Goal: Complete application form: Complete application form

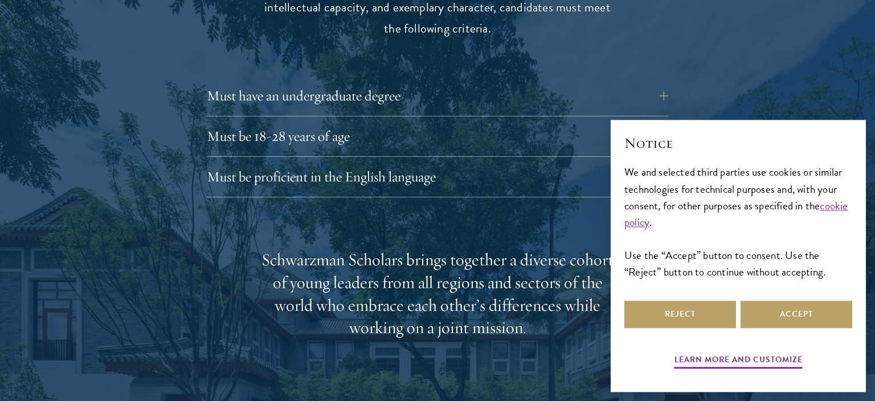
scroll to position [1612, 0]
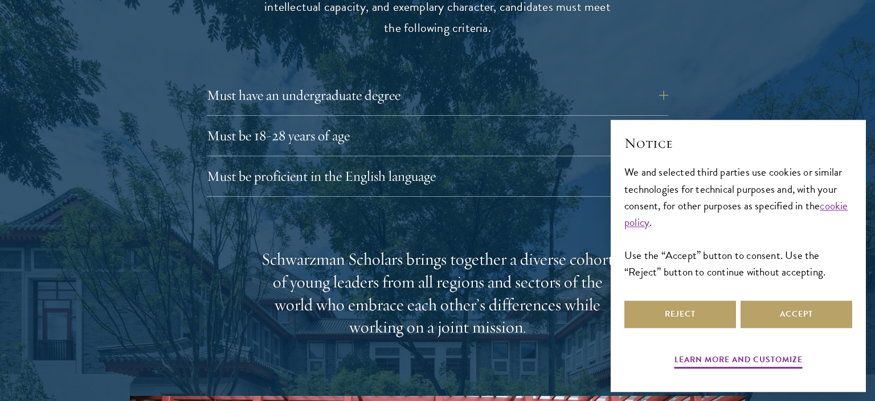
click at [670, 70] on div "Eligibility In addition to demonstrating extraordinary leadership skills, the a…" at bounding box center [437, 322] width 615 height 825
click at [658, 81] on button "Must have an undergraduate degree" at bounding box center [446, 94] width 462 height 27
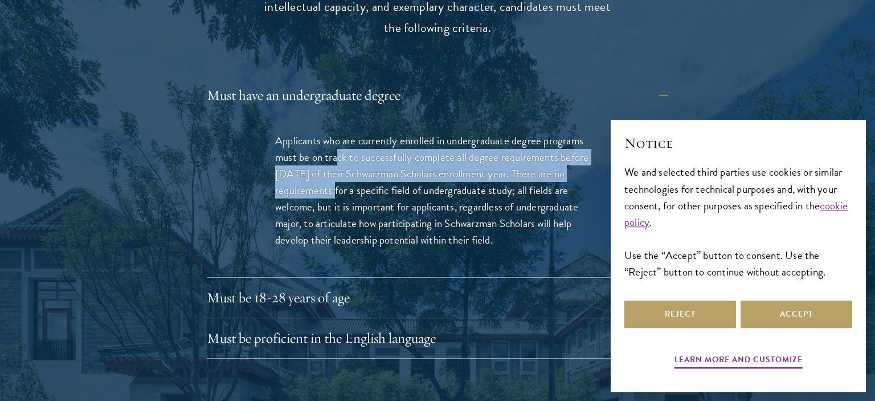
drag, startPoint x: 339, startPoint y: 132, endPoint x: 329, endPoint y: 172, distance: 41.0
click at [329, 172] on p "Applicants who are currently enrolled in undergraduate degree programs must be …" at bounding box center [437, 190] width 325 height 116
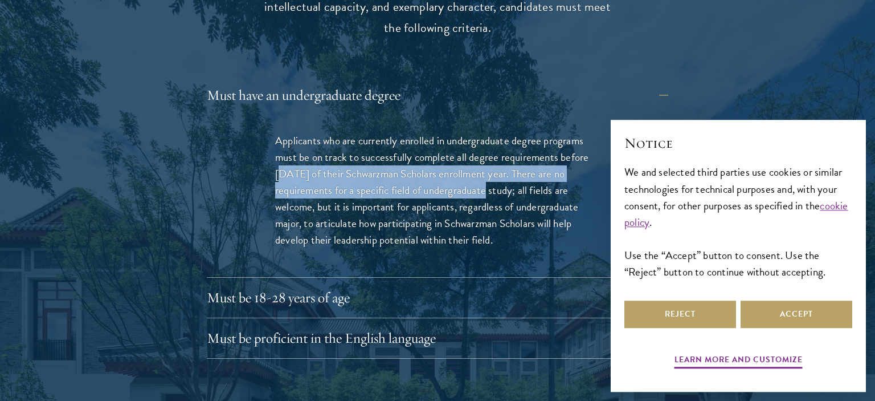
drag, startPoint x: 479, startPoint y: 166, endPoint x: 282, endPoint y: 150, distance: 197.9
click at [282, 150] on p "Applicants who are currently enrolled in undergraduate degree programs must be …" at bounding box center [437, 190] width 325 height 116
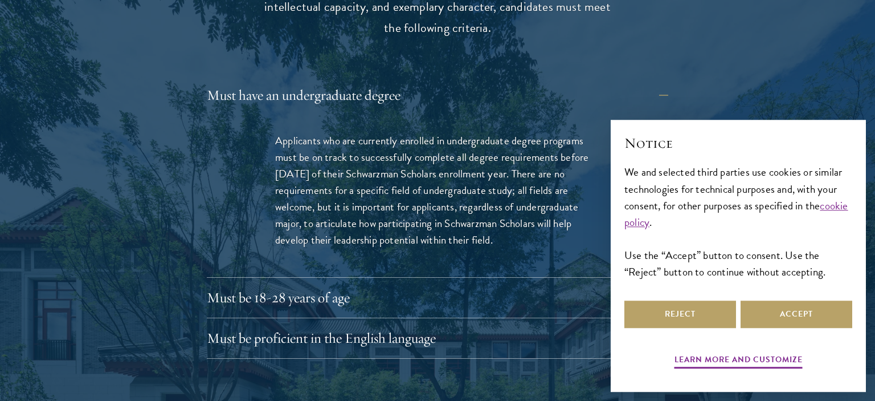
click at [282, 150] on p "Applicants who are currently enrolled in undergraduate degree programs must be …" at bounding box center [437, 190] width 325 height 116
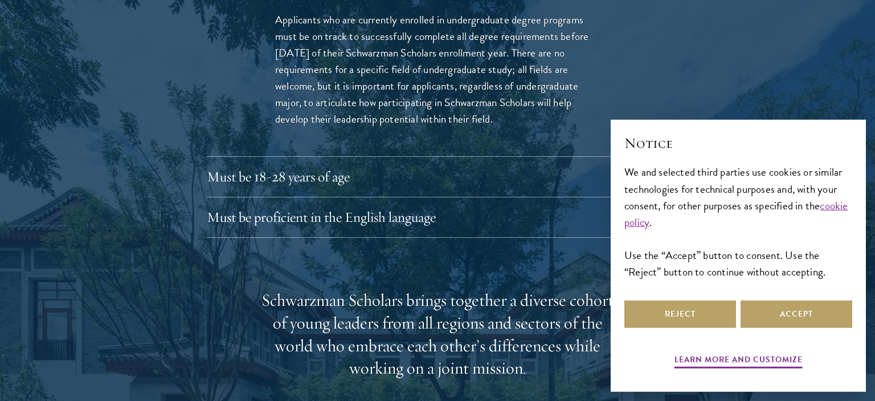
scroll to position [1733, 0]
click at [309, 162] on button "Must be 18-28 years of age" at bounding box center [446, 175] width 462 height 27
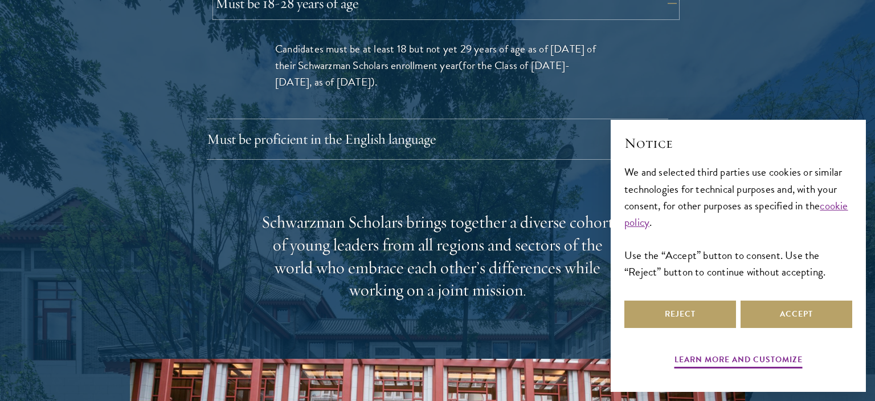
scroll to position [1745, 0]
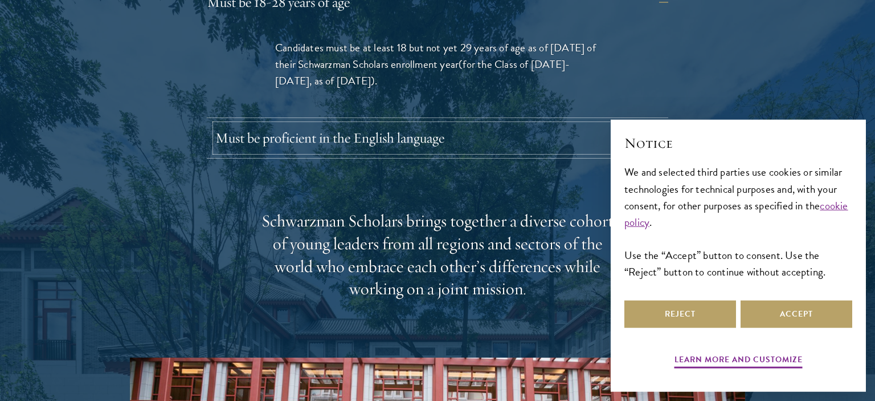
click at [401, 124] on button "Must be proficient in the English language" at bounding box center [446, 137] width 462 height 27
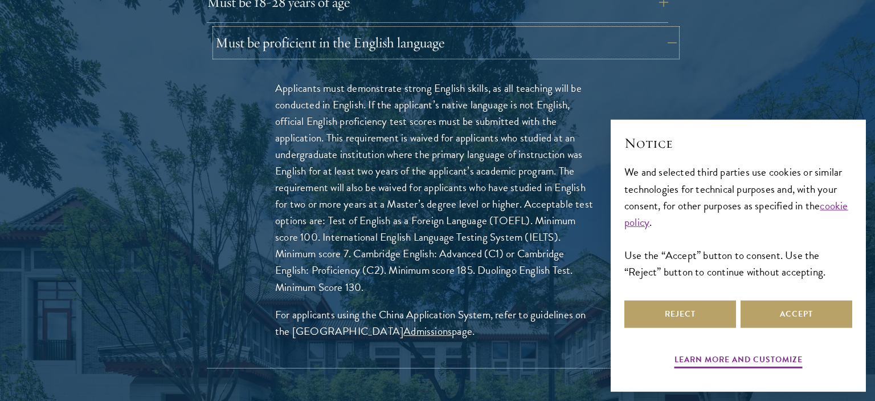
scroll to position [1759, 0]
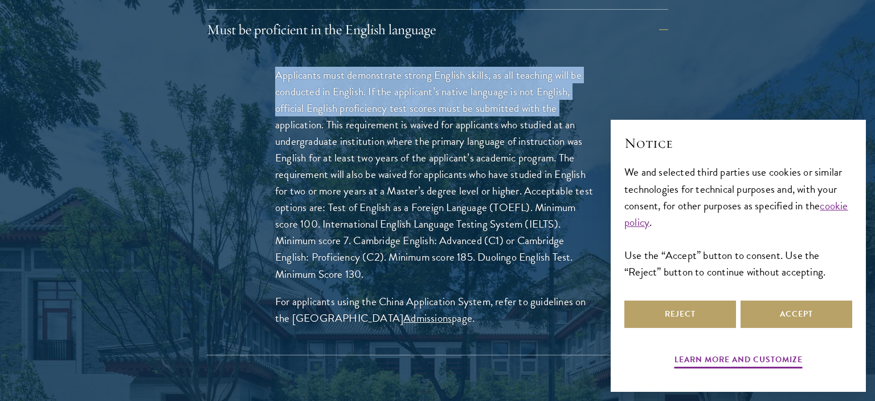
drag, startPoint x: 263, startPoint y: 51, endPoint x: 573, endPoint y: 77, distance: 311.7
click at [573, 77] on div "Applicants must demonstrate strong English skills, as all teaching will be cond…" at bounding box center [437, 202] width 393 height 305
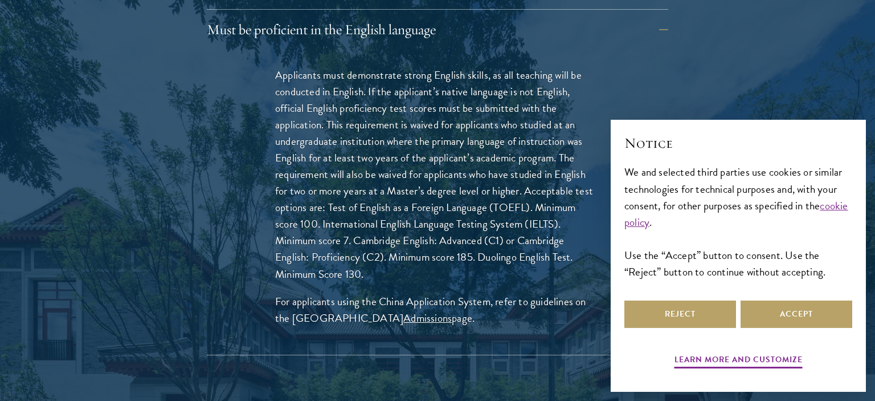
click at [573, 77] on p "Applicants must demonstrate strong English skills, as all teaching will be cond…" at bounding box center [437, 174] width 325 height 215
click at [466, 96] on p "Applicants must demonstrate strong English skills, as all teaching will be cond…" at bounding box center [437, 174] width 325 height 215
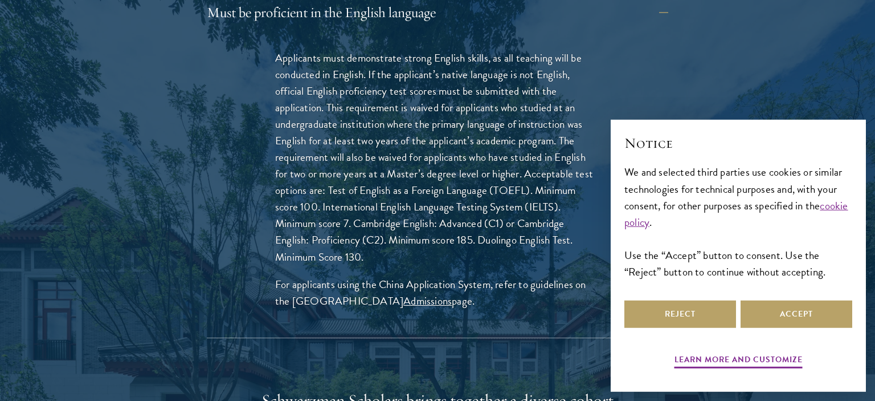
scroll to position [1777, 0]
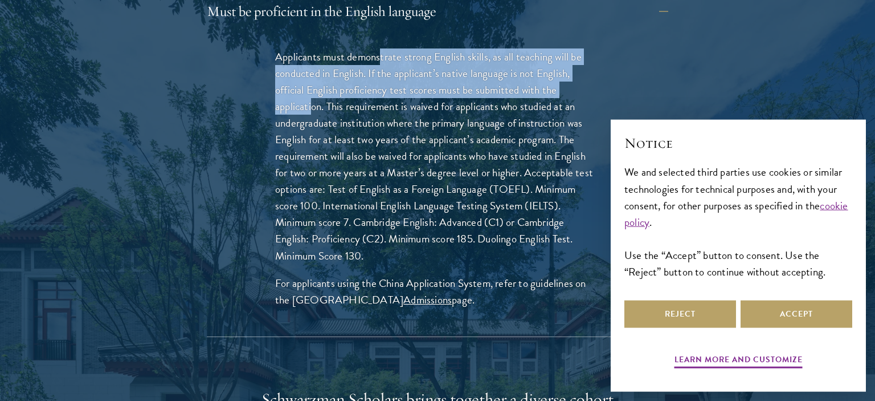
drag, startPoint x: 313, startPoint y: 81, endPoint x: 382, endPoint y: 39, distance: 80.3
click at [382, 48] on p "Applicants must demonstrate strong English skills, as all teaching will be cond…" at bounding box center [437, 155] width 325 height 215
click at [352, 70] on p "Applicants must demonstrate strong English skills, as all teaching will be cond…" at bounding box center [437, 155] width 325 height 215
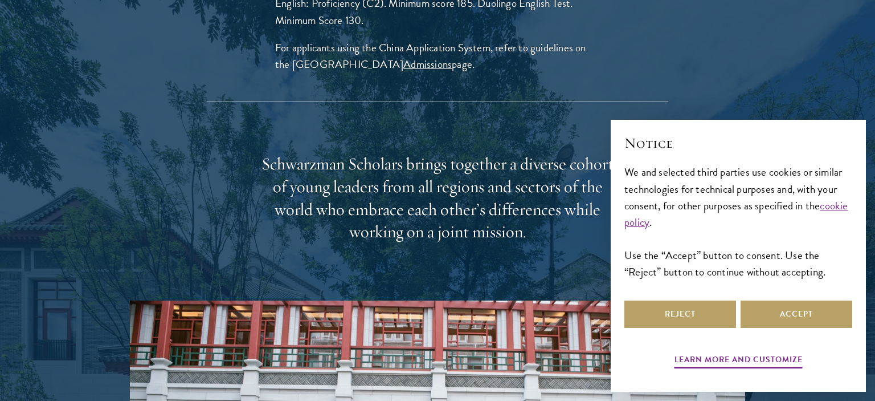
scroll to position [2014, 0]
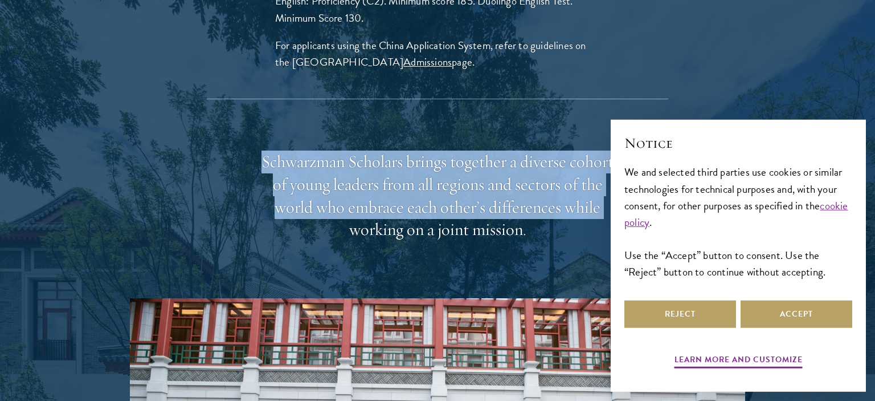
drag, startPoint x: 259, startPoint y: 138, endPoint x: 359, endPoint y: 287, distance: 179.4
click at [359, 287] on div "Schwarzman Scholars brings together a diverse cohort of young leaders from all …" at bounding box center [437, 394] width 615 height 488
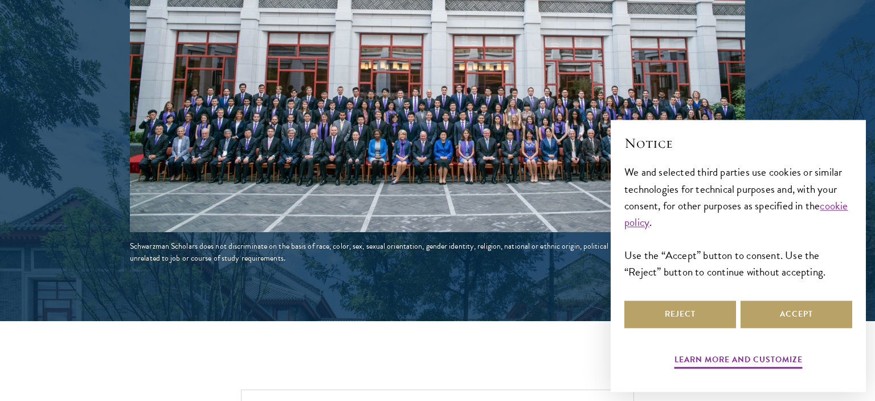
click at [147, 240] on div "Schwarzman Scholars does not discriminate on the basis of race, color, sex, sex…" at bounding box center [437, 252] width 615 height 24
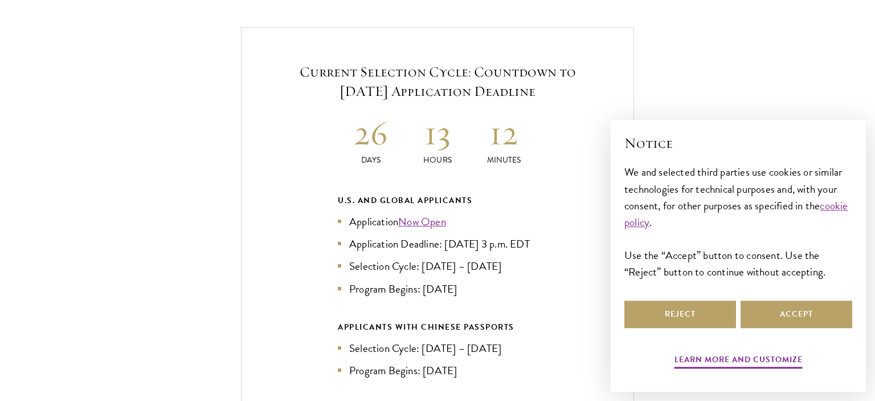
scroll to position [2751, 0]
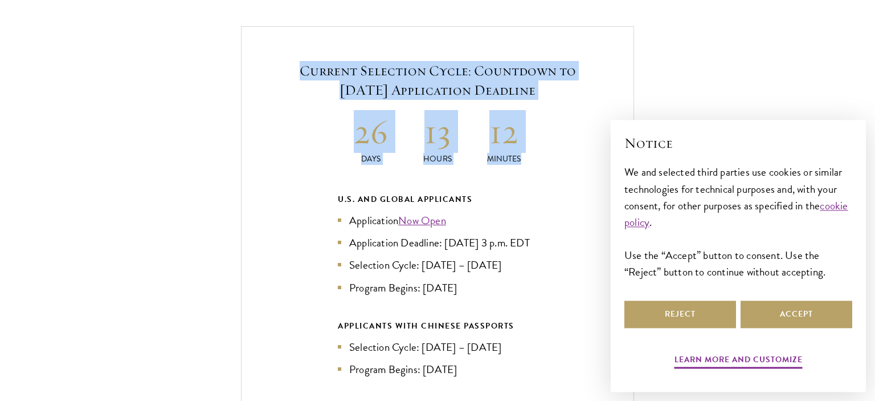
drag, startPoint x: 276, startPoint y: 51, endPoint x: 521, endPoint y: 134, distance: 258.8
click at [521, 134] on div "Current Selection Cycle: Countdown to [DATE] Application Deadline 26 Days 13 Ho…" at bounding box center [437, 268] width 393 height 485
click at [521, 153] on p "Minutes" at bounding box center [504, 159] width 67 height 12
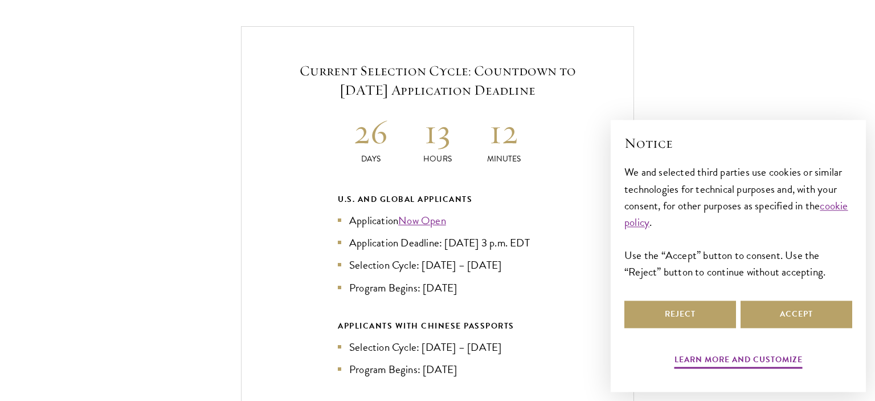
scroll to position [2790, 0]
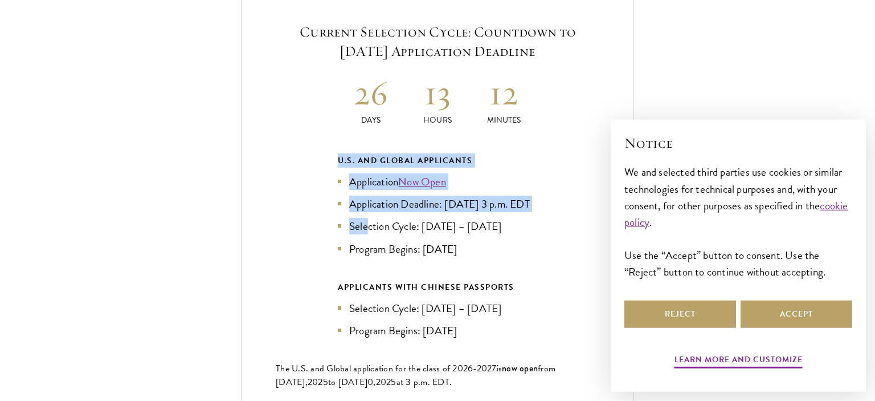
drag, startPoint x: 323, startPoint y: 128, endPoint x: 368, endPoint y: 217, distance: 98.9
click at [368, 217] on div "Current Selection Cycle: Countdown to [DATE] Application Deadline 26 Days 13 Ho…" at bounding box center [437, 229] width 393 height 485
click at [368, 218] on li "Selection Cycle: [DATE] – [DATE]" at bounding box center [437, 226] width 199 height 17
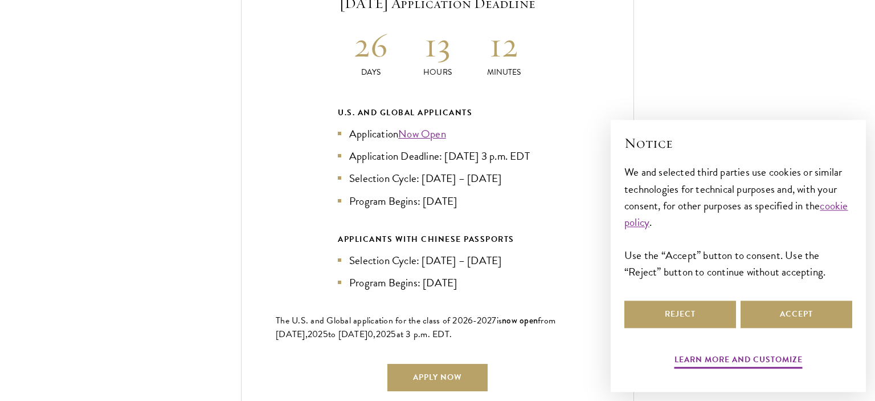
scroll to position [2839, 0]
drag, startPoint x: 503, startPoint y: 169, endPoint x: 496, endPoint y: 169, distance: 6.3
click at [496, 169] on li "Selection Cycle: [DATE] – [DATE]" at bounding box center [437, 177] width 199 height 17
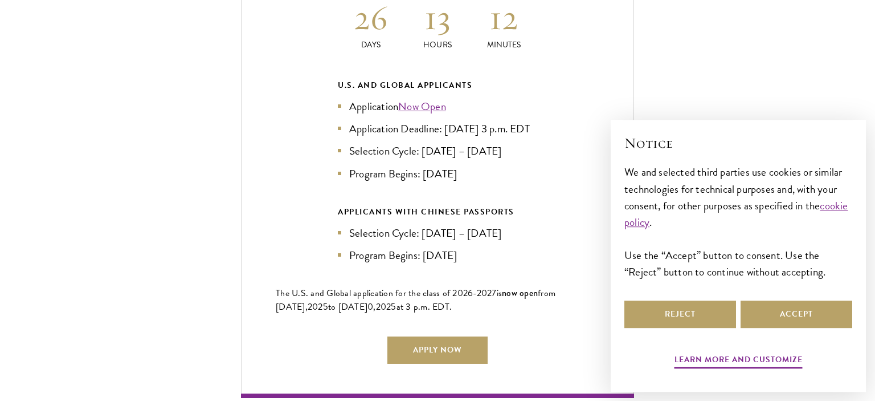
click at [470, 166] on li "Program Begins: [DATE]" at bounding box center [437, 173] width 199 height 17
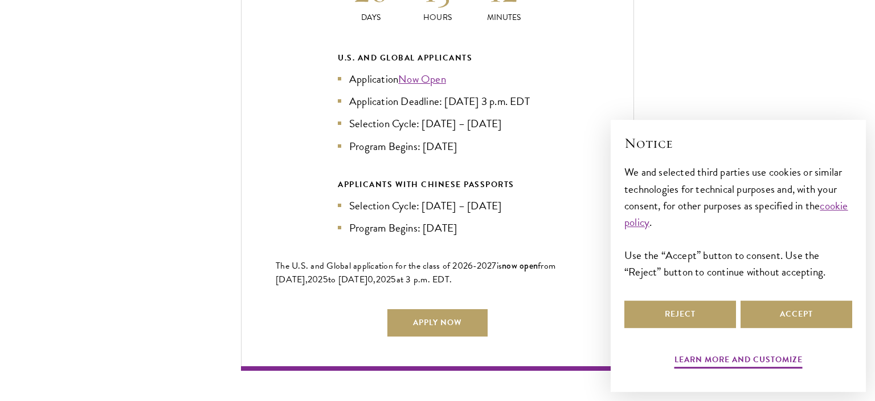
scroll to position [2894, 0]
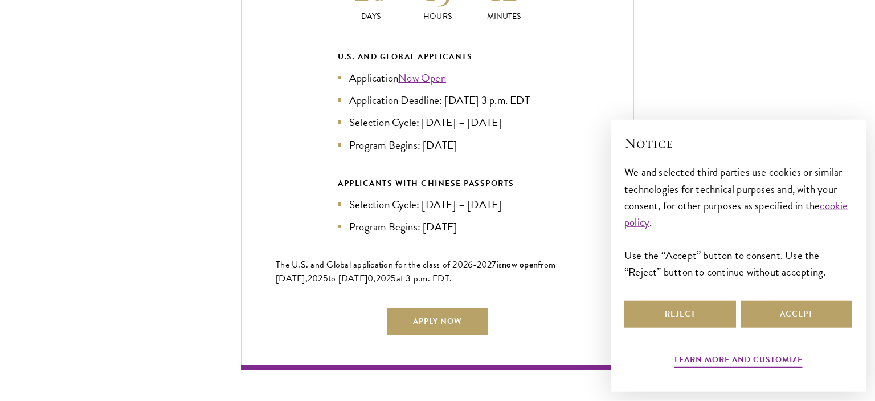
click at [505, 219] on li "Program Begins: [DATE]" at bounding box center [437, 226] width 199 height 17
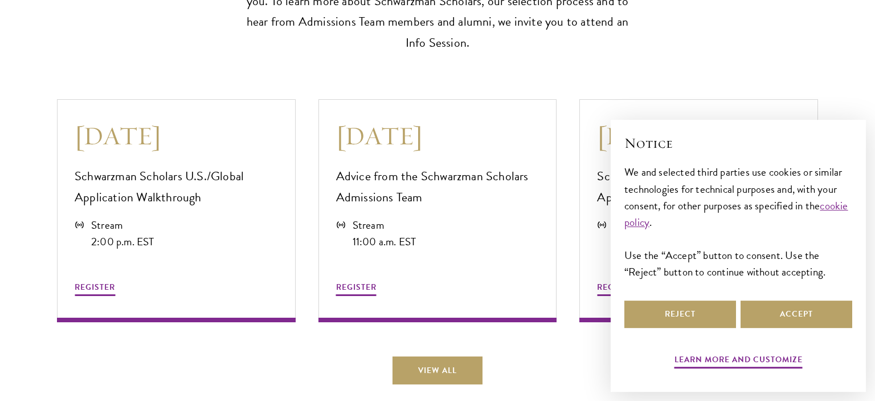
scroll to position [3408, 0]
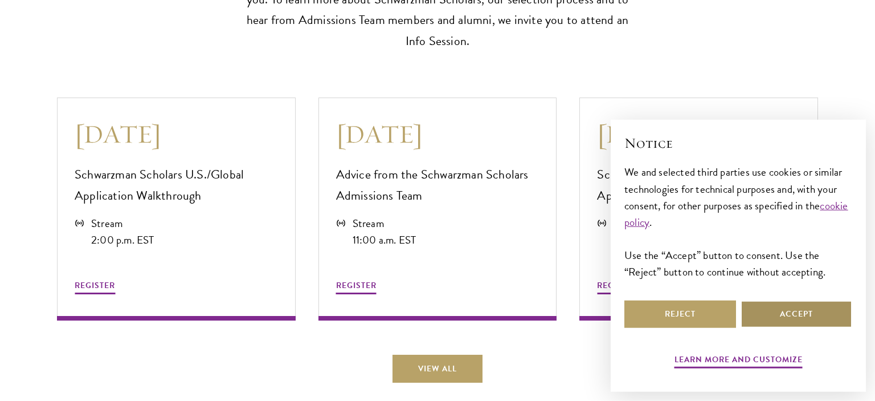
click at [801, 302] on button "Accept" at bounding box center [797, 313] width 112 height 27
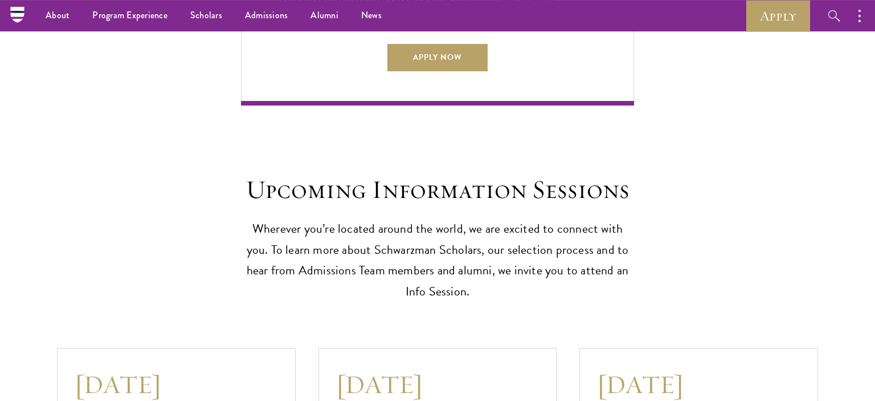
scroll to position [3020, 0]
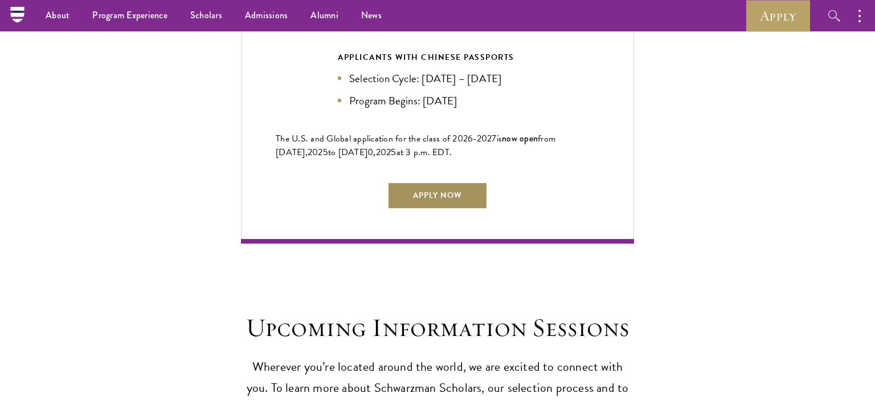
click at [440, 190] on link "Apply Now" at bounding box center [437, 195] width 100 height 27
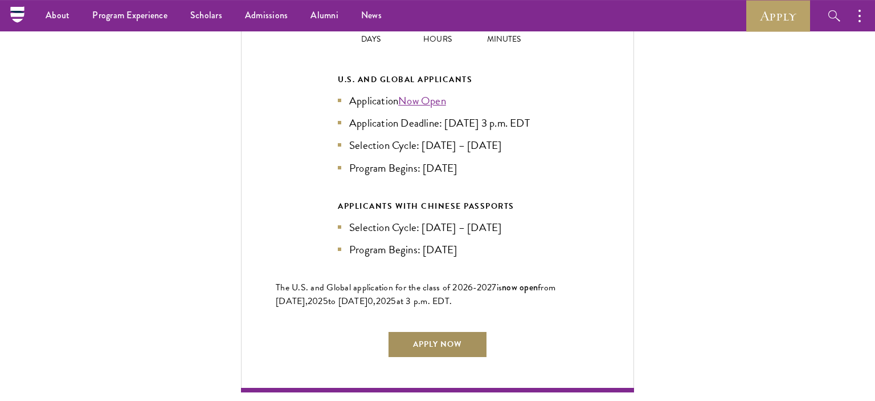
scroll to position [2838, 0]
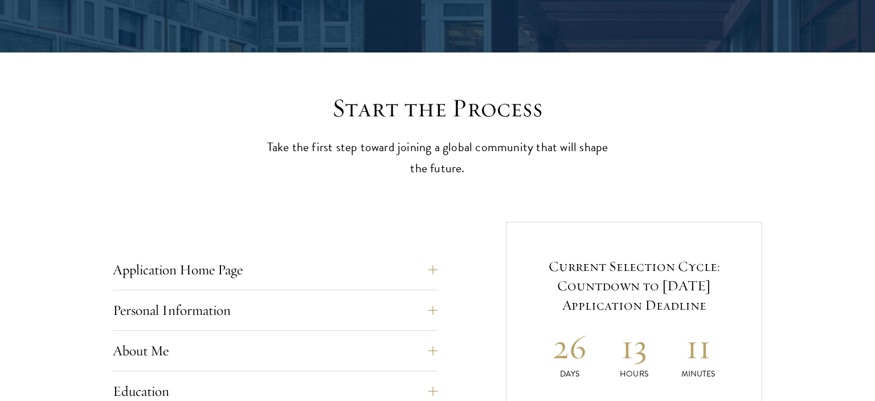
scroll to position [239, 0]
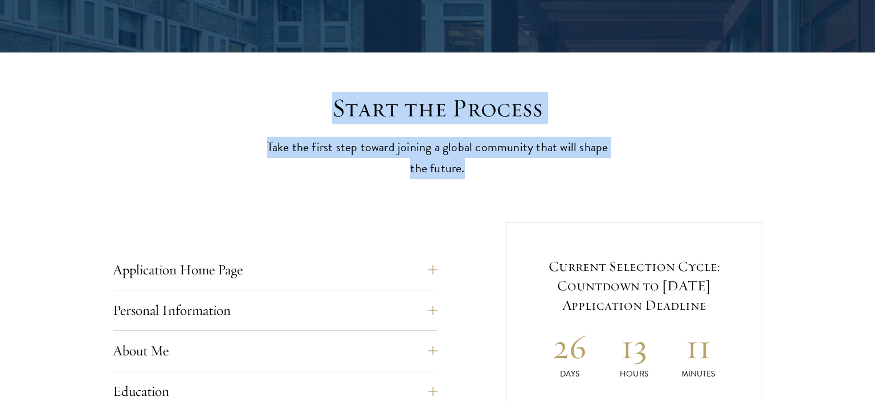
drag, startPoint x: 293, startPoint y: 84, endPoint x: 597, endPoint y: 184, distance: 319.9
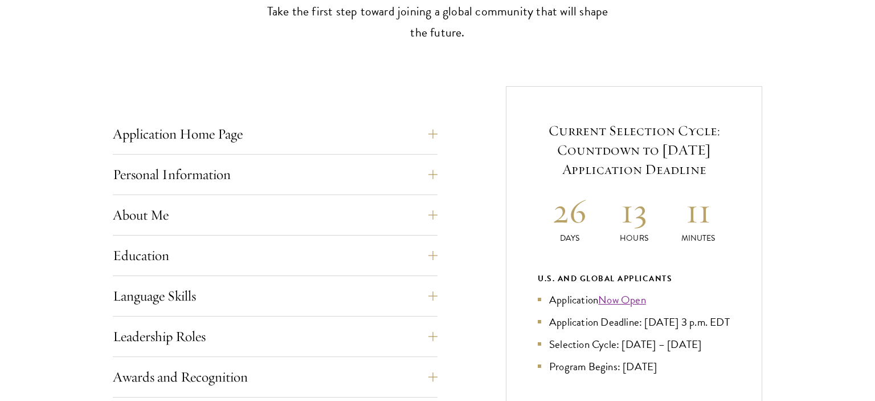
scroll to position [399, 0]
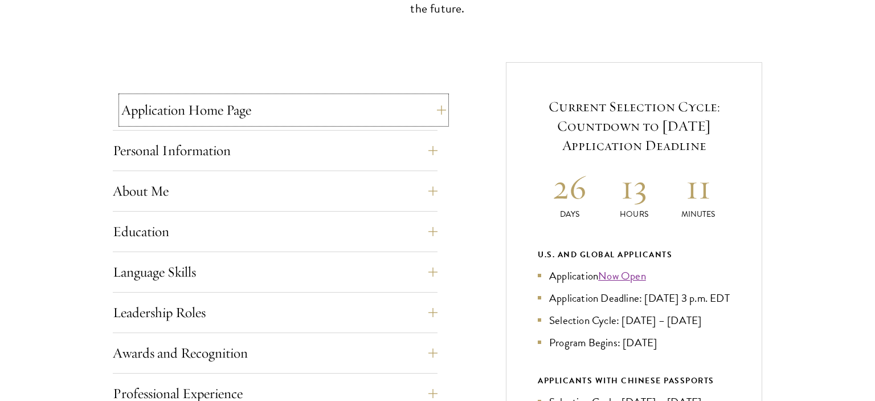
click at [439, 111] on button "Application Home Page" at bounding box center [283, 109] width 325 height 27
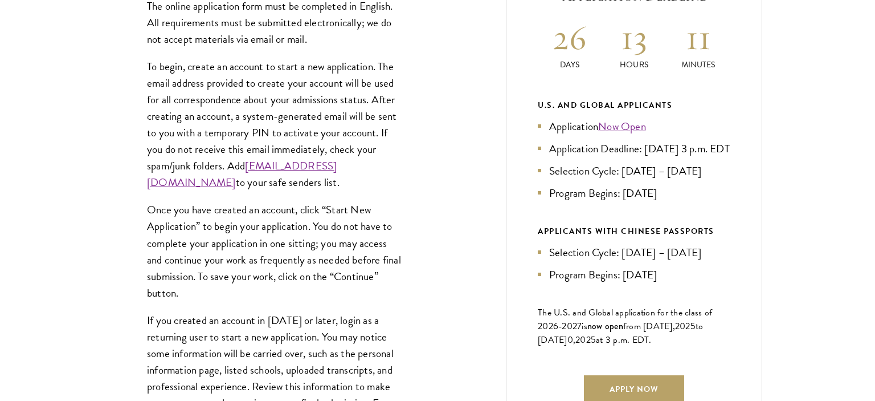
scroll to position [549, 0]
click at [123, 214] on div "The online application form must be completed in English. All requirements must…" at bounding box center [275, 226] width 325 height 492
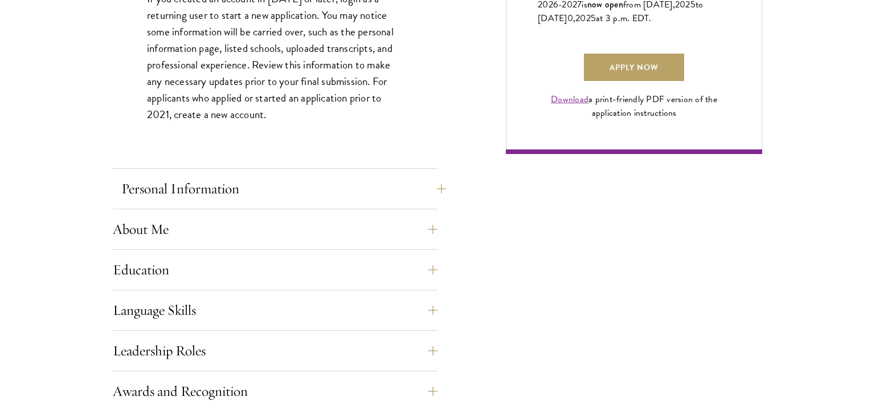
scroll to position [871, 0]
click at [218, 199] on button "Personal Information" at bounding box center [283, 187] width 325 height 27
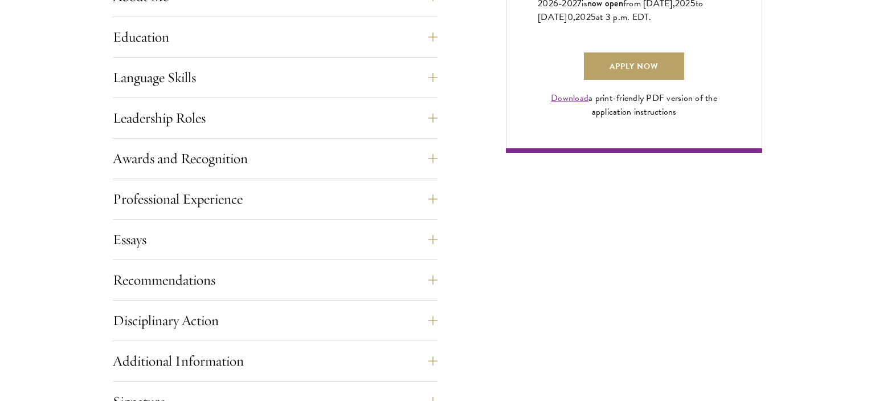
scroll to position [789, 0]
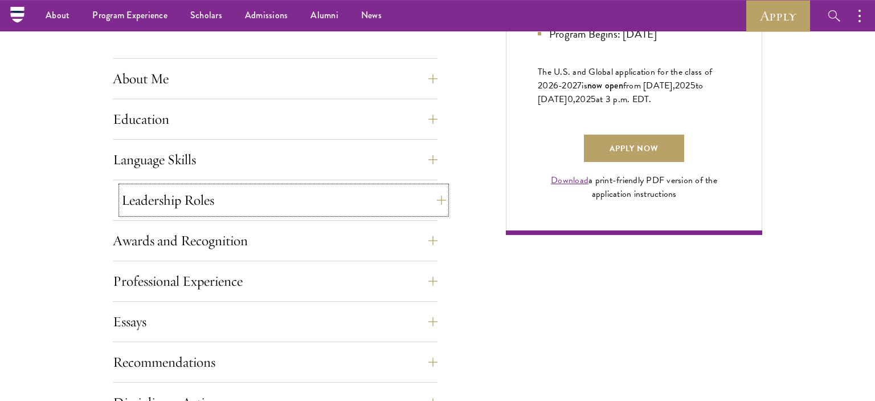
click at [238, 198] on button "Leadership Roles" at bounding box center [283, 199] width 325 height 27
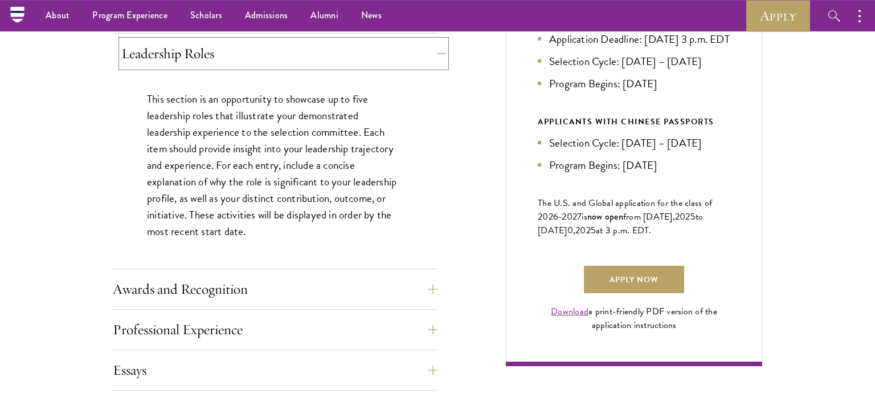
scroll to position [645, 0]
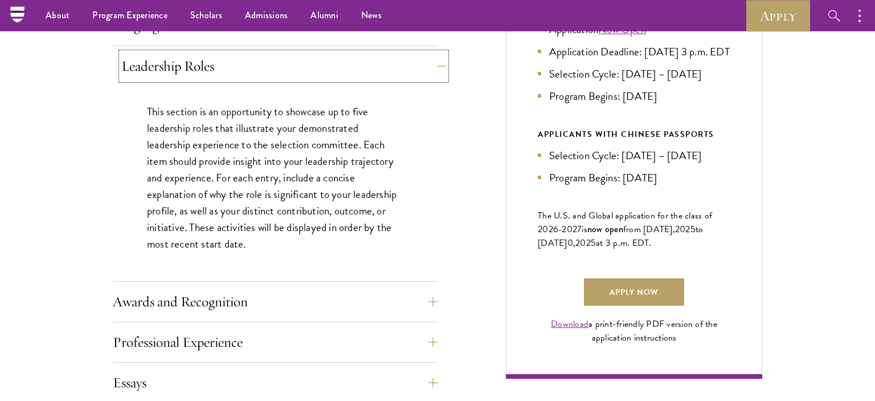
click at [434, 64] on button "Leadership Roles" at bounding box center [283, 65] width 325 height 27
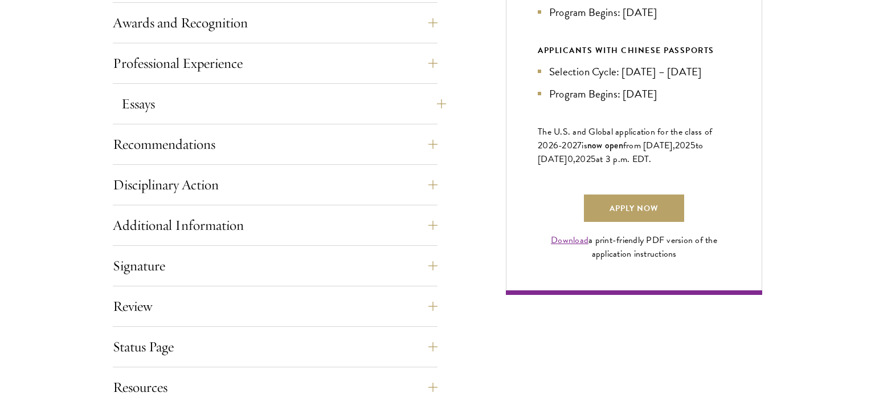
scroll to position [729, 0]
click at [403, 113] on button "Essays" at bounding box center [283, 102] width 325 height 27
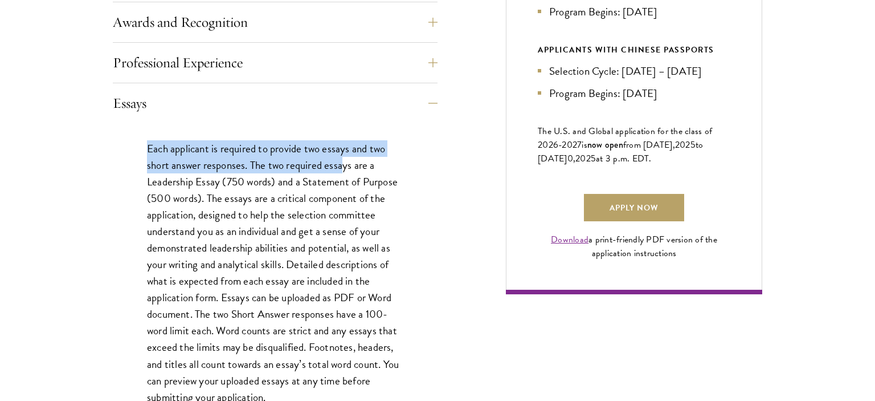
drag, startPoint x: 131, startPoint y: 147, endPoint x: 345, endPoint y: 166, distance: 214.5
click at [345, 166] on div "Each applicant is required to provide two essays and two short answer responses…" at bounding box center [275, 308] width 325 height 371
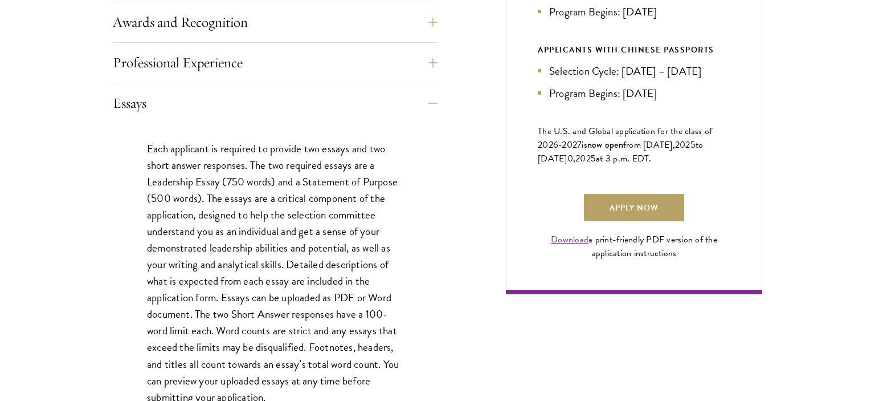
click at [270, 178] on p "Each applicant is required to provide two essays and two short answer responses…" at bounding box center [275, 272] width 256 height 265
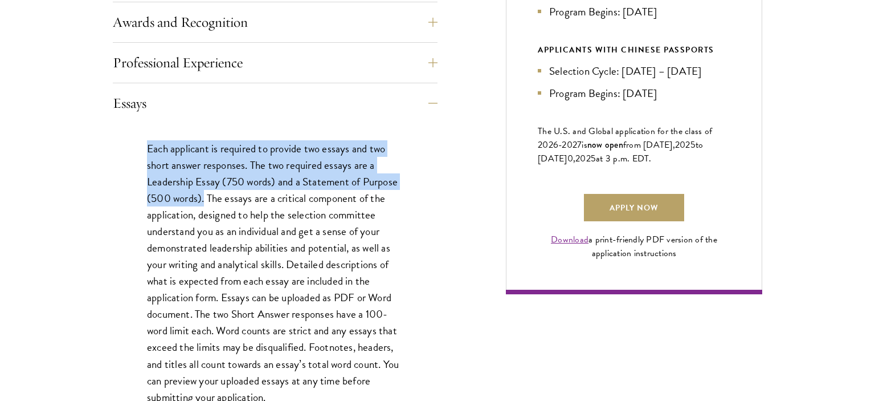
drag, startPoint x: 204, startPoint y: 198, endPoint x: 140, endPoint y: 152, distance: 79.6
click at [140, 152] on div "Each applicant is required to provide two essays and two short answer responses…" at bounding box center [275, 308] width 325 height 371
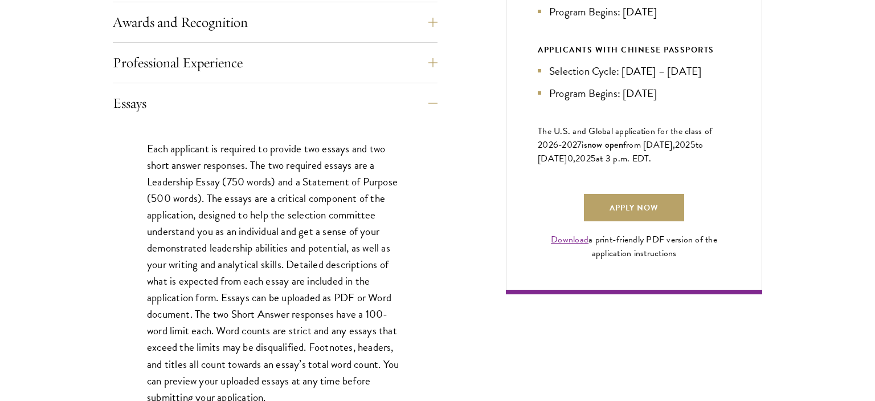
click at [141, 148] on div "Each applicant is required to provide two essays and two short answer responses…" at bounding box center [275, 308] width 325 height 371
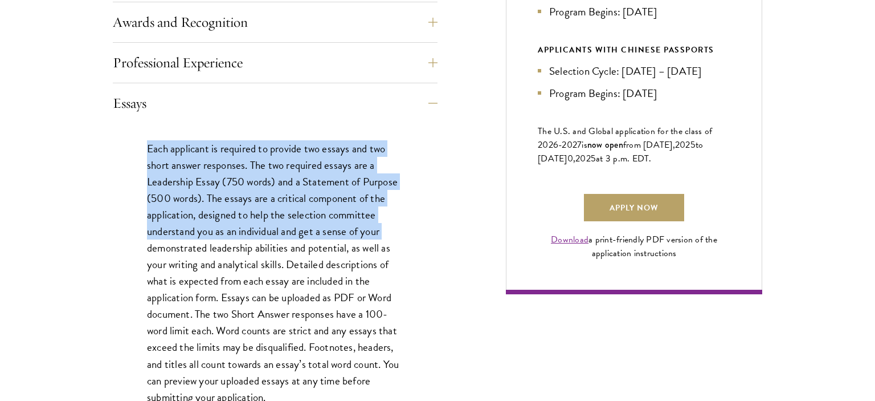
drag, startPoint x: 141, startPoint y: 148, endPoint x: 396, endPoint y: 228, distance: 267.5
click at [396, 228] on div "Each applicant is required to provide two essays and two short answer responses…" at bounding box center [275, 308] width 325 height 371
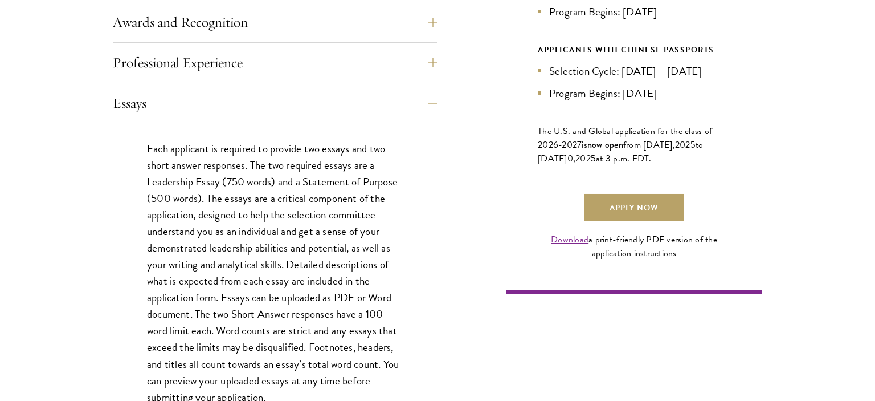
click at [396, 228] on p "Each applicant is required to provide two essays and two short answer responses…" at bounding box center [275, 272] width 256 height 265
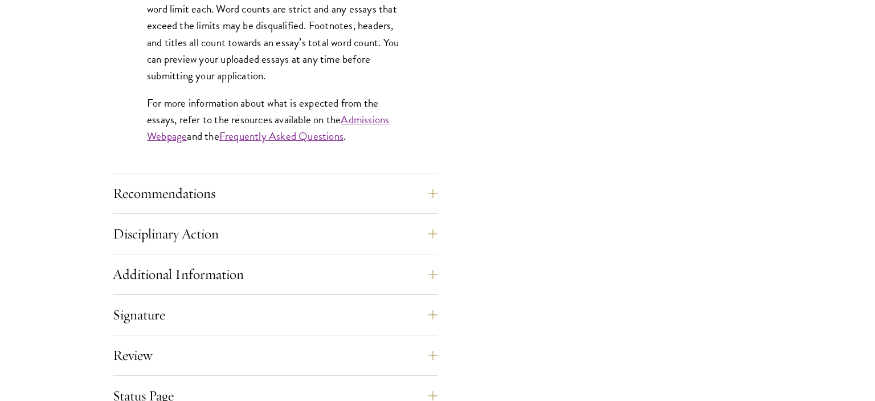
scroll to position [1051, 0]
click at [431, 188] on button "Recommendations" at bounding box center [283, 193] width 325 height 27
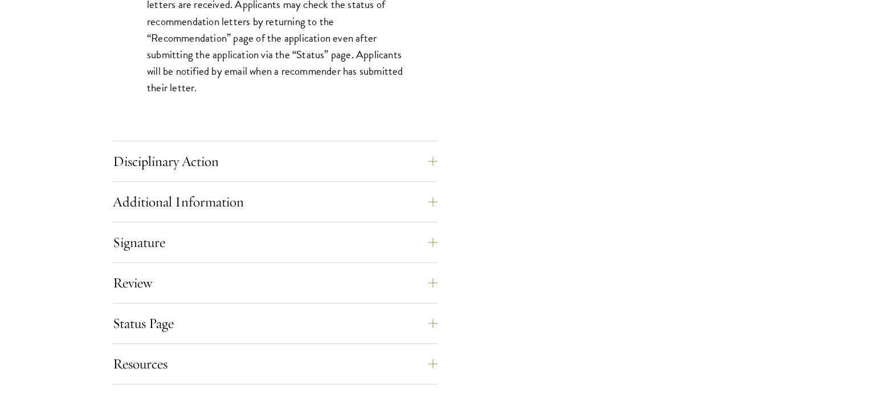
scroll to position [1688, 0]
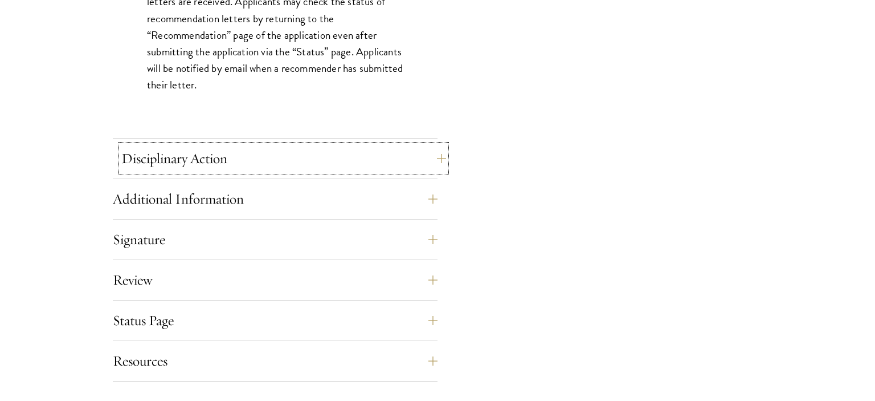
click at [380, 155] on button "Disciplinary Action" at bounding box center [283, 158] width 325 height 27
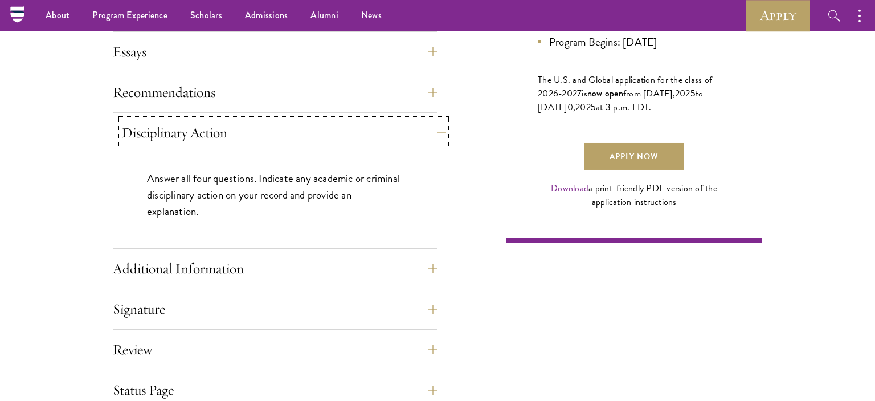
scroll to position [778, 0]
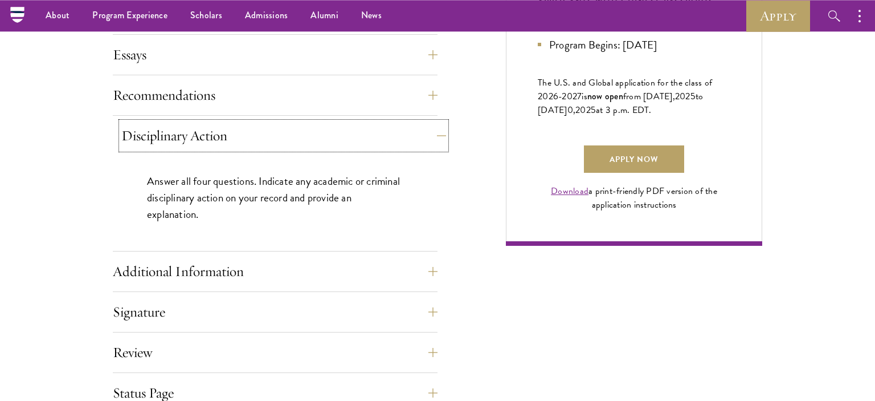
click at [361, 144] on button "Disciplinary Action" at bounding box center [283, 135] width 325 height 27
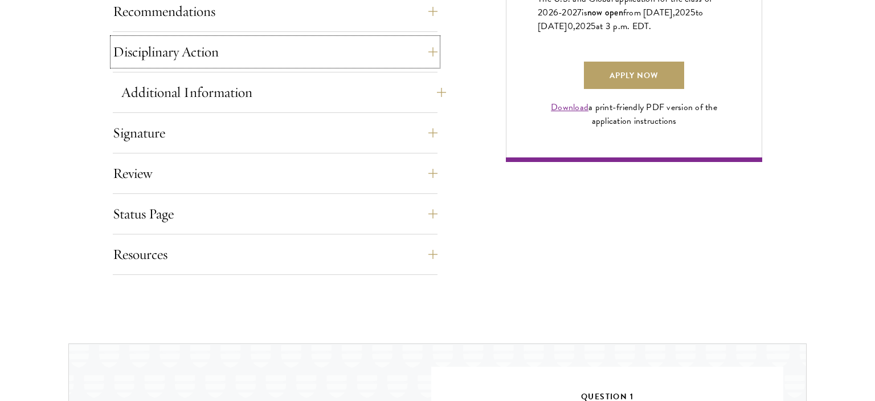
scroll to position [863, 0]
click at [431, 130] on button "Signature" at bounding box center [283, 131] width 325 height 27
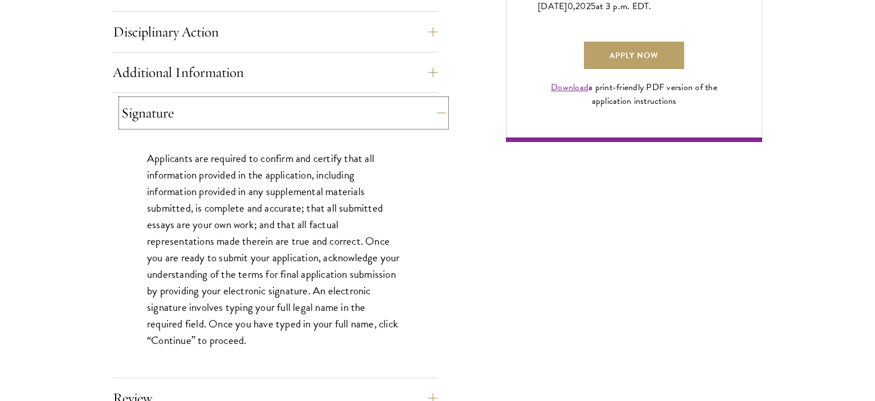
scroll to position [883, 0]
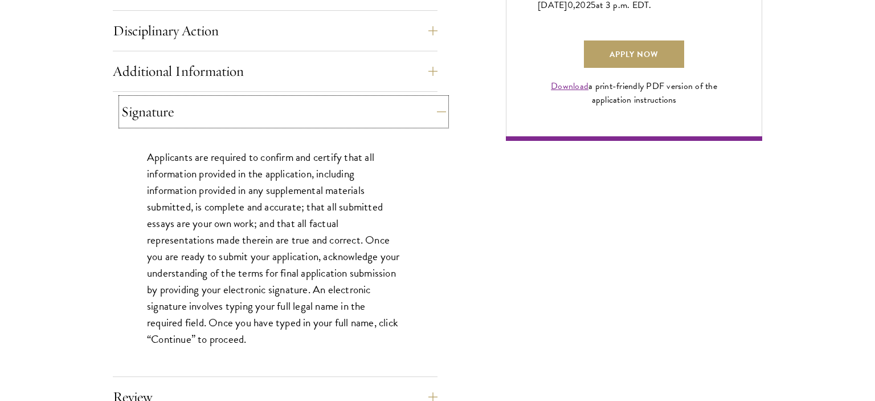
click at [427, 103] on button "Signature" at bounding box center [283, 111] width 325 height 27
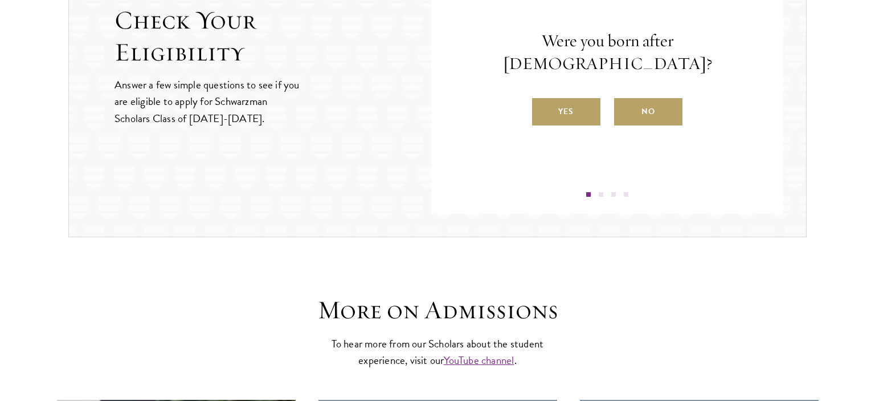
scroll to position [1288, 0]
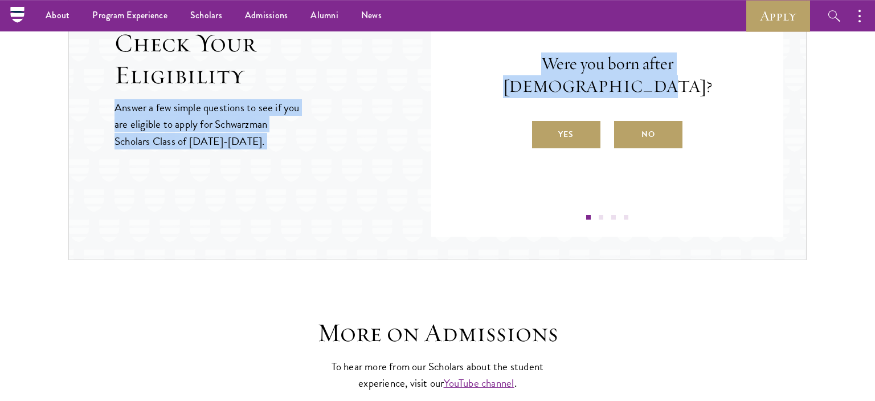
drag, startPoint x: 754, startPoint y: 73, endPoint x: 348, endPoint y: 89, distance: 406.6
click at [348, 89] on div "Check Your Eligibility Answer a few simple questions to see if you are eligible…" at bounding box center [437, 88] width 739 height 343
click at [666, 56] on div "Question 1 Were you born after August 1, 1997? Yes No" at bounding box center [608, 91] width 284 height 256
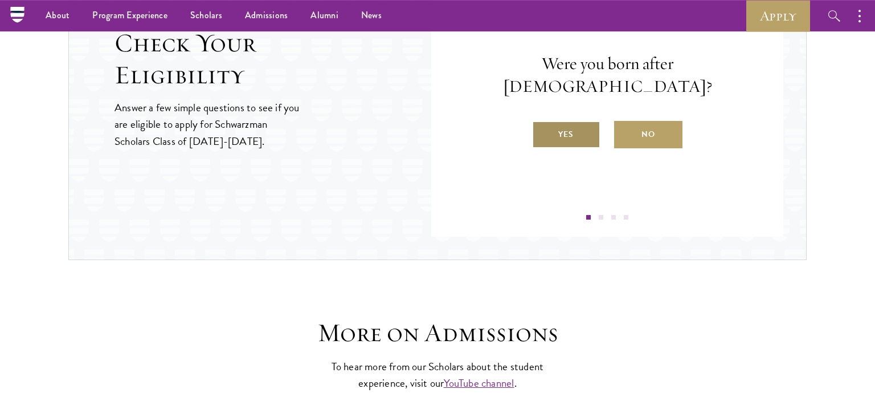
click at [561, 121] on label "Yes" at bounding box center [566, 134] width 68 height 27
click at [542, 122] on input "Yes" at bounding box center [537, 127] width 10 height 10
radio input "true"
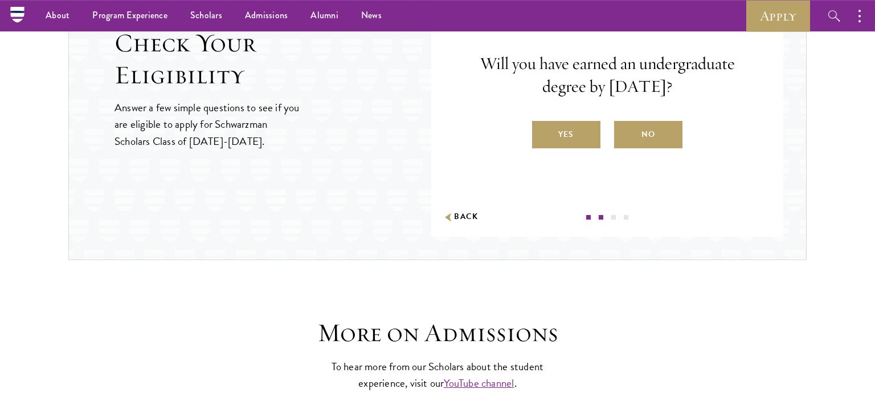
drag, startPoint x: 468, startPoint y: 62, endPoint x: 719, endPoint y: 87, distance: 252.6
click at [719, 87] on p "Will you have earned an undergraduate degree by August 1, 2026?" at bounding box center [608, 75] width 284 height 46
click at [469, 211] on button "Back" at bounding box center [461, 217] width 36 height 12
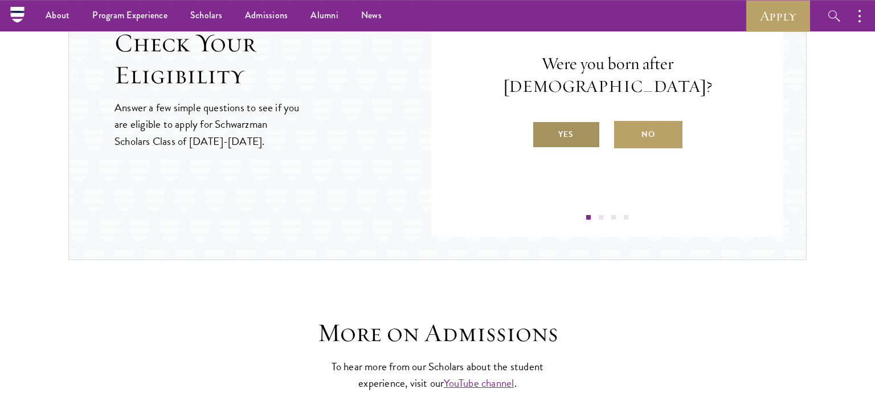
click at [558, 121] on label "Yes" at bounding box center [566, 134] width 68 height 27
click at [542, 122] on input "Yes" at bounding box center [537, 127] width 10 height 10
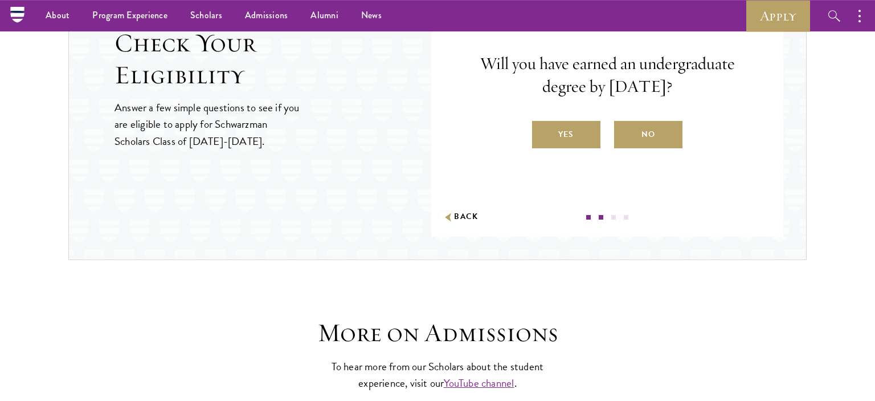
click at [503, 84] on p "Will you have earned an undergraduate degree by August 1, 2026?" at bounding box center [608, 75] width 284 height 46
click at [587, 129] on label "Yes" at bounding box center [566, 134] width 68 height 27
click at [542, 129] on input "Yes" at bounding box center [537, 127] width 10 height 10
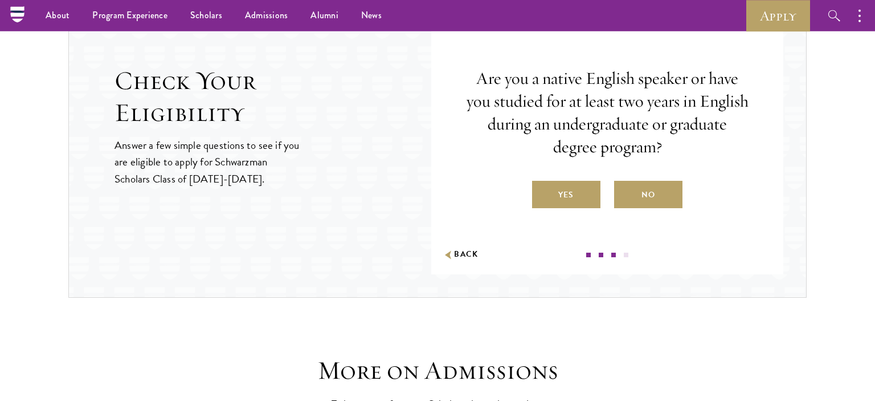
scroll to position [1250, 0]
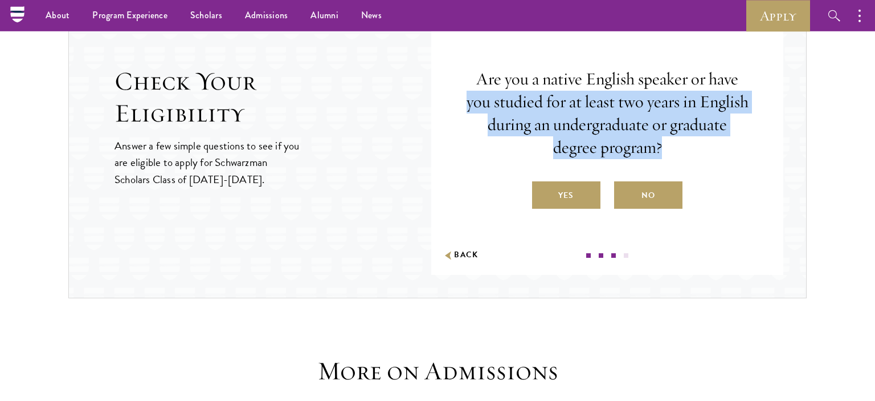
drag, startPoint x: 455, startPoint y: 104, endPoint x: 686, endPoint y: 149, distance: 235.7
click at [686, 149] on div "Question 1 Were you born after August 1, 1997? Yes No Question 2 Will you have …" at bounding box center [607, 126] width 352 height 296
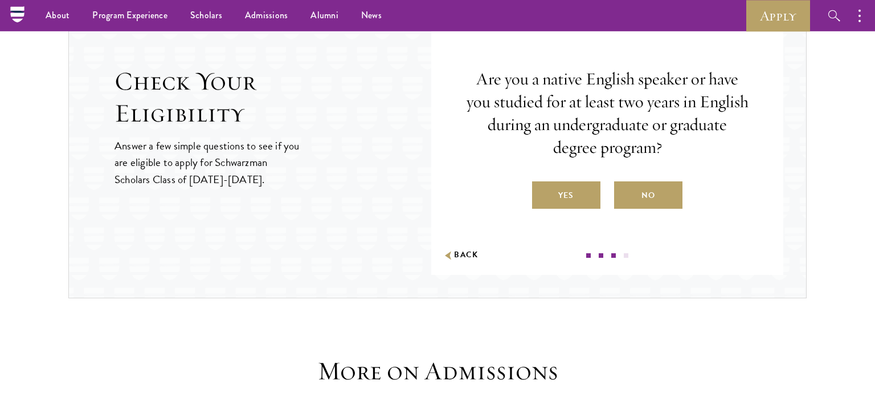
click at [685, 150] on p "Are you a native English speaker or have you studied for at least two years in …" at bounding box center [608, 113] width 284 height 91
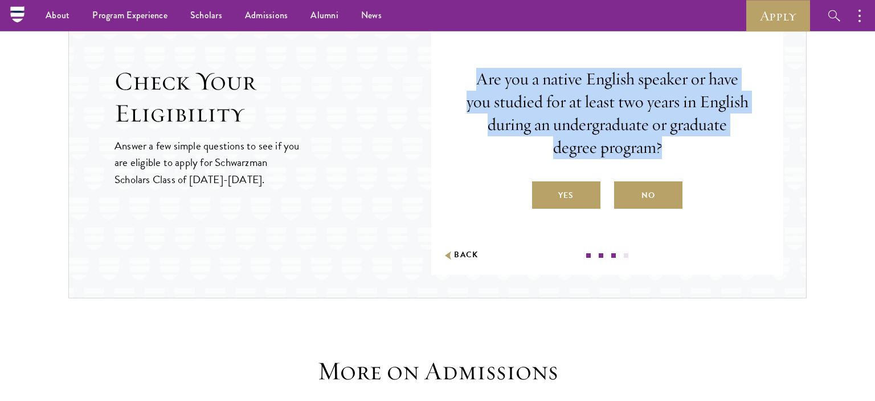
drag, startPoint x: 685, startPoint y: 149, endPoint x: 437, endPoint y: 85, distance: 256.4
click at [437, 85] on div "Question 1 Were you born after August 1, 1997? Yes No Question 2 Will you have …" at bounding box center [607, 126] width 352 height 296
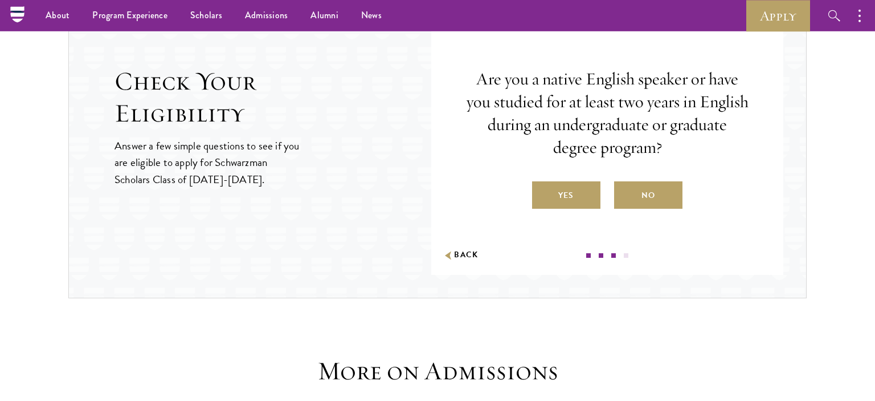
click at [447, 66] on div "Question 1 Were you born after August 1, 1997? Yes No Question 2 Will you have …" at bounding box center [607, 126] width 352 height 296
drag, startPoint x: 447, startPoint y: 66, endPoint x: 667, endPoint y: 245, distance: 284.0
click at [667, 245] on div "Question 1 Were you born after August 1, 1997? Yes No Question 2 Will you have …" at bounding box center [607, 126] width 352 height 296
click at [667, 245] on div "Question 3 Are you a native English speaker or have you studied for at least tw…" at bounding box center [608, 129] width 284 height 256
click at [573, 204] on label "Yes" at bounding box center [566, 194] width 68 height 27
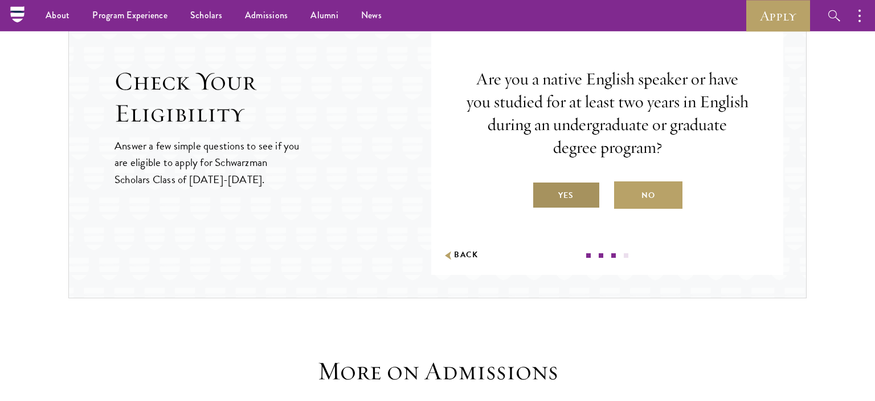
click at [542, 193] on input "Yes" at bounding box center [537, 188] width 10 height 10
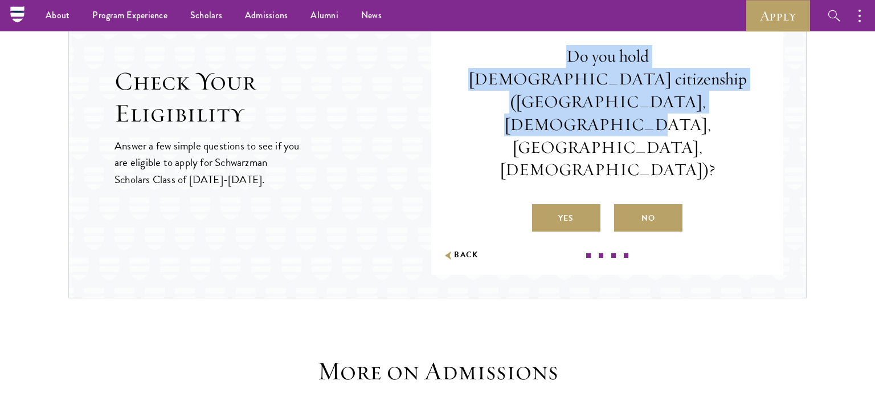
drag, startPoint x: 455, startPoint y: 95, endPoint x: 826, endPoint y: 142, distance: 373.9
click at [826, 142] on section "Check Your Eligibility Answer a few simple questions to see if you are eligible…" at bounding box center [437, 126] width 875 height 343
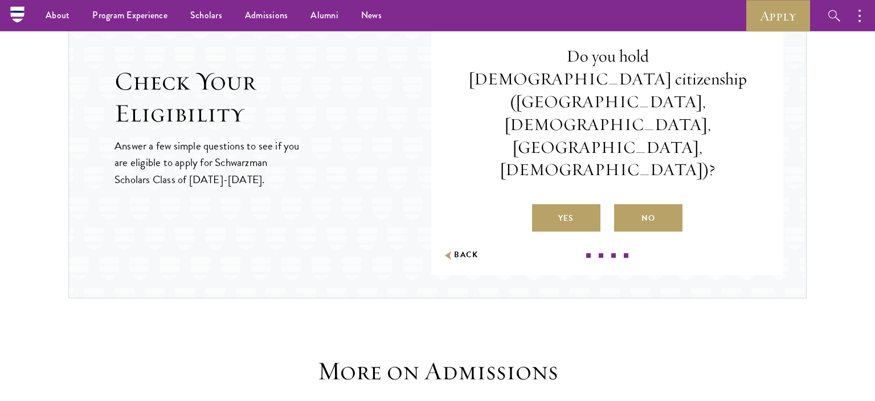
click at [826, 142] on section "Check Your Eligibility Answer a few simple questions to see if you are eligible…" at bounding box center [437, 126] width 875 height 343
click at [667, 204] on label "No" at bounding box center [648, 217] width 68 height 27
click at [625, 206] on input "No" at bounding box center [619, 211] width 10 height 10
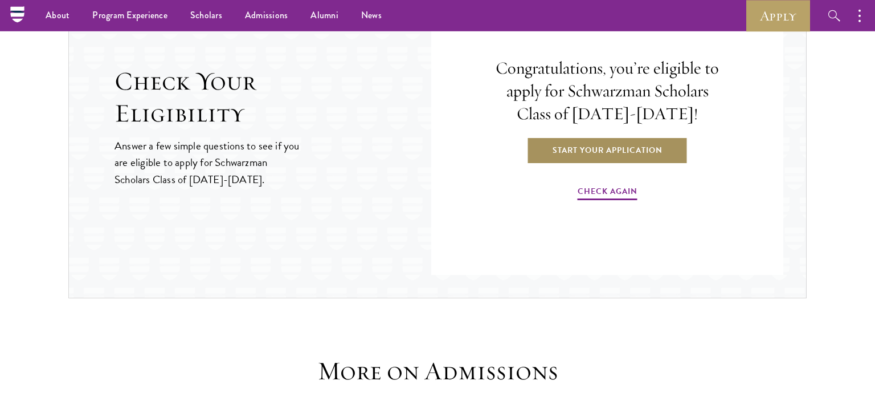
click at [589, 156] on link "Start Your Application" at bounding box center [607, 149] width 161 height 27
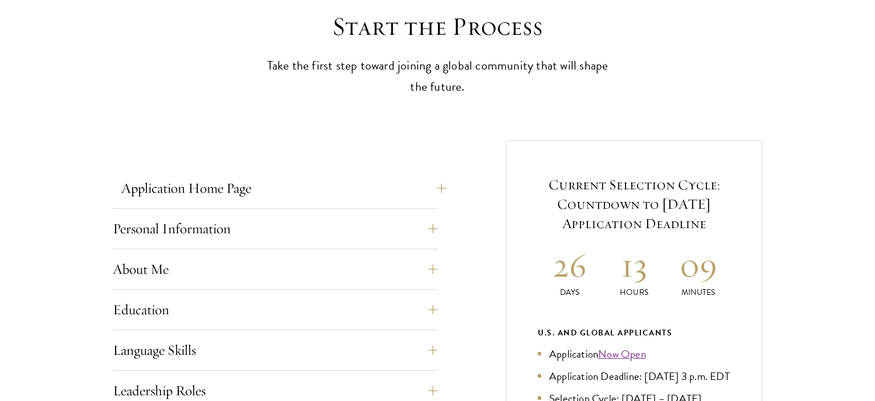
scroll to position [324, 0]
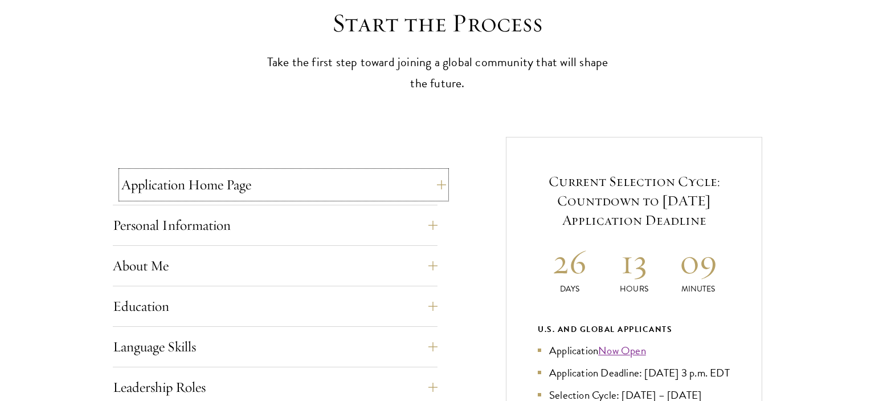
click at [304, 188] on button "Application Home Page" at bounding box center [283, 184] width 325 height 27
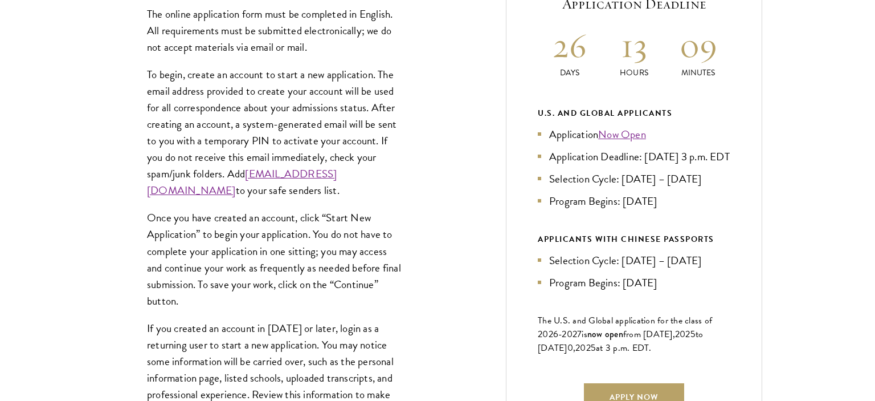
scroll to position [541, 0]
drag, startPoint x: 272, startPoint y: 167, endPoint x: 44, endPoint y: 181, distance: 228.4
click at [113, 181] on div "The online application form must be completed in English. All requirements must…" at bounding box center [275, 250] width 325 height 525
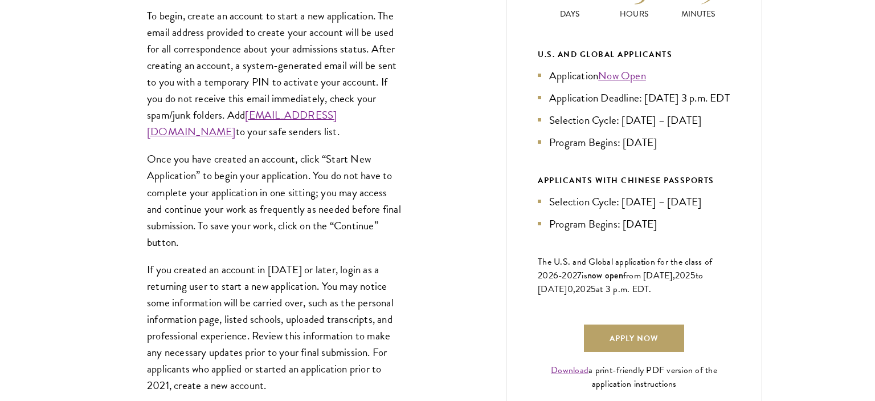
scroll to position [601, 0]
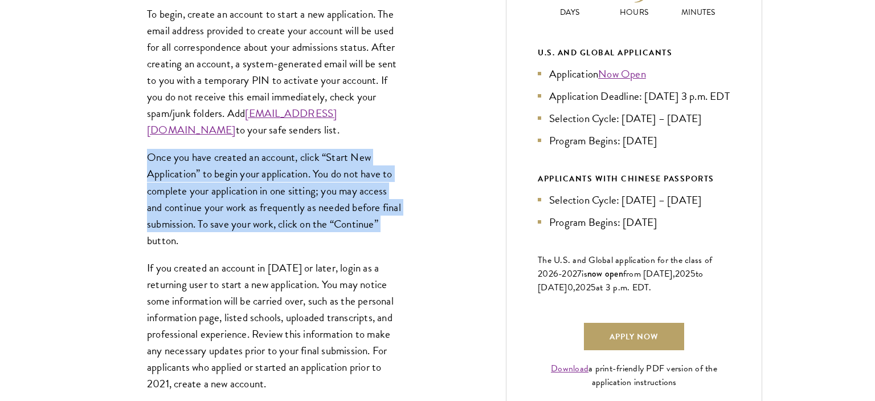
drag, startPoint x: 142, startPoint y: 174, endPoint x: 445, endPoint y: 247, distance: 311.3
click at [438, 247] on div "The online application form must be completed in English. All requirements must…" at bounding box center [275, 190] width 325 height 525
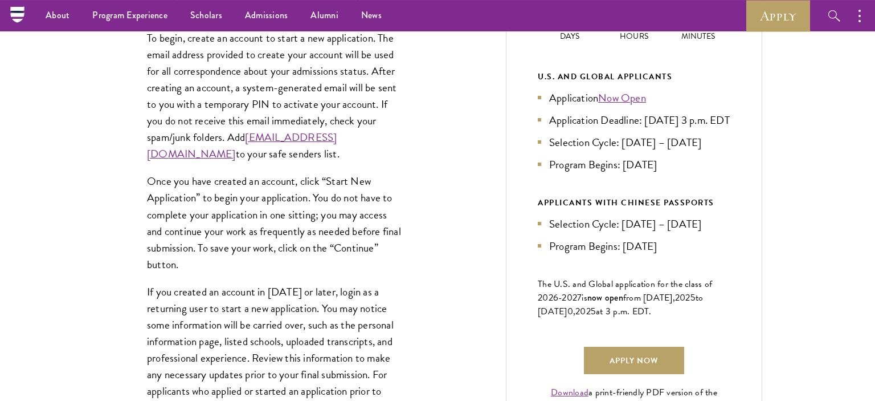
scroll to position [556, 0]
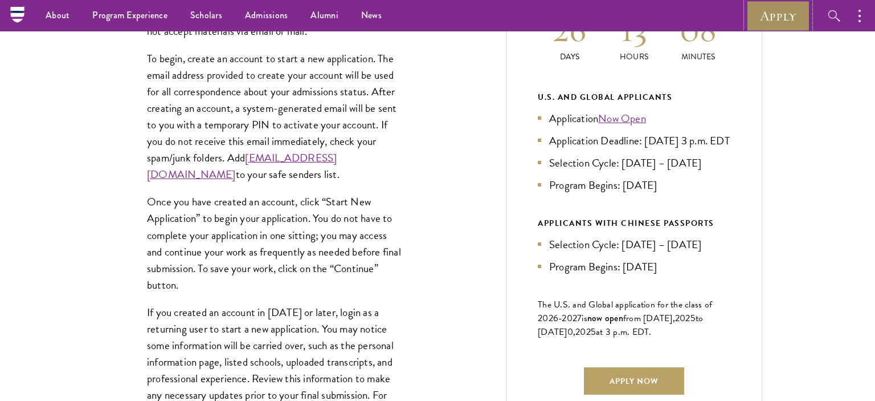
click at [785, 10] on link "Apply" at bounding box center [778, 15] width 64 height 31
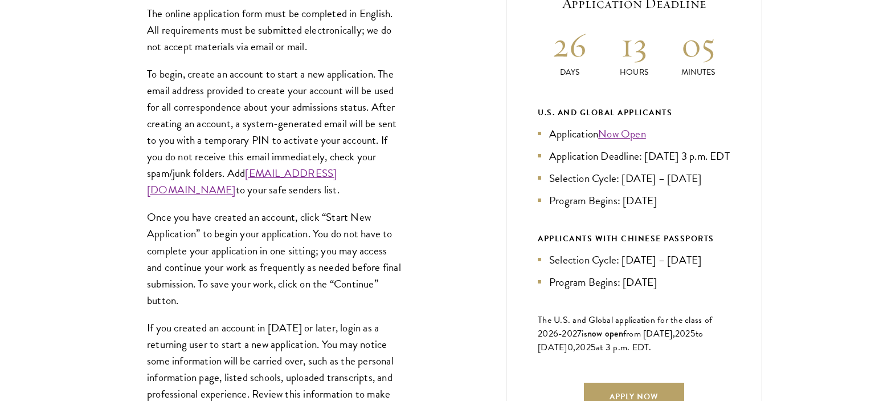
scroll to position [566, 0]
